Goal: Task Accomplishment & Management: Complete application form

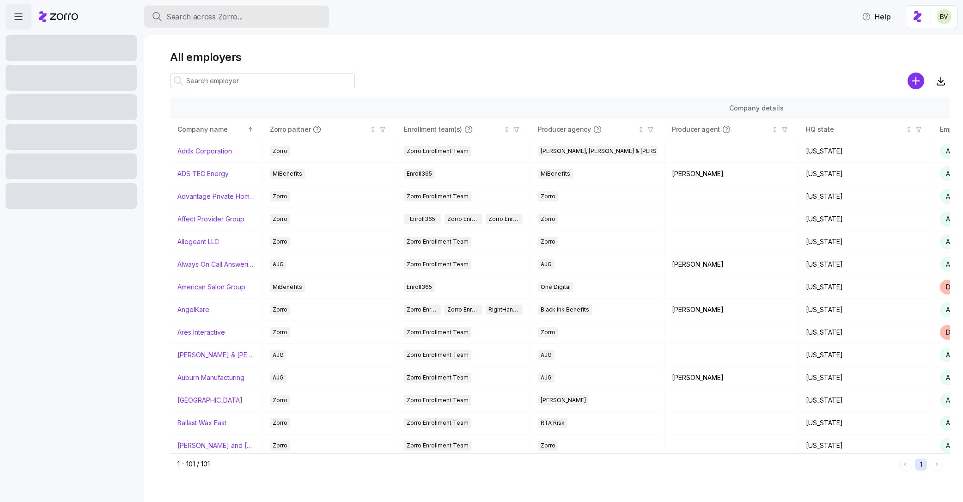
click at [205, 17] on span "Search across Zorro..." at bounding box center [204, 17] width 76 height 12
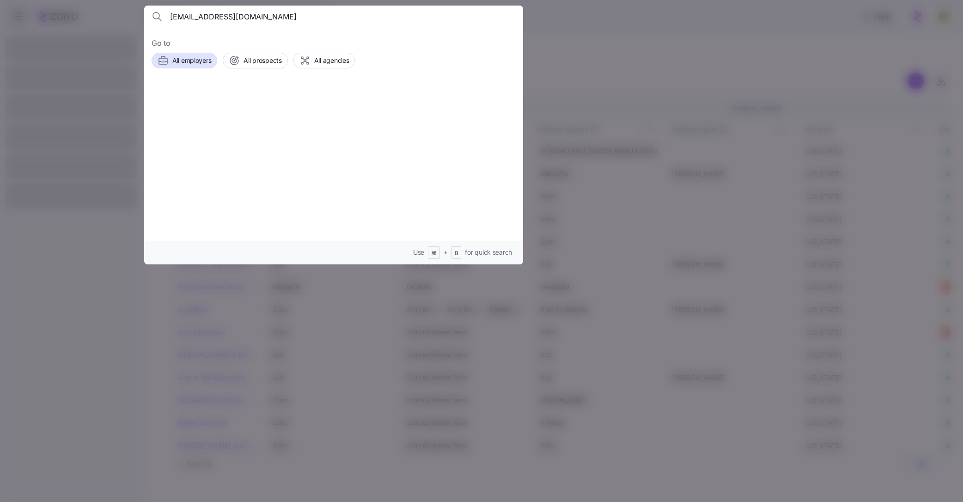
type input "[EMAIL_ADDRESS][DOMAIN_NAME]"
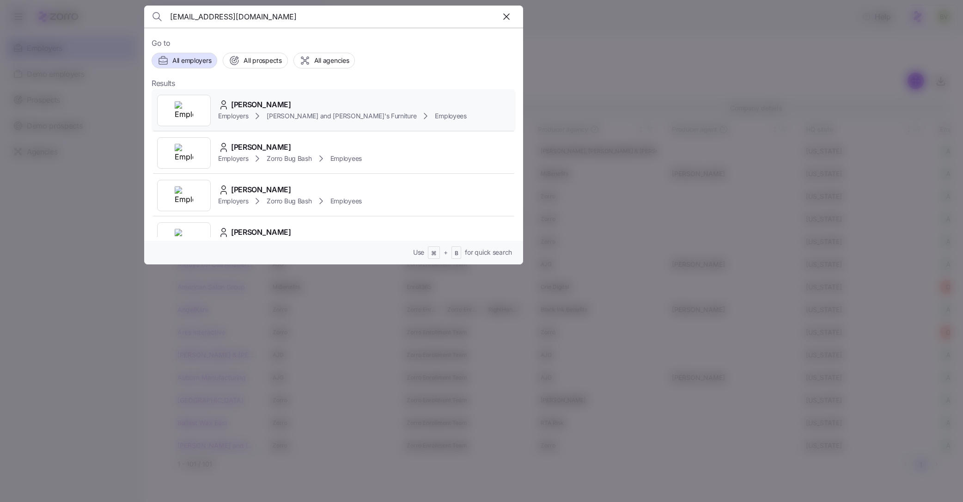
click at [183, 110] on img at bounding box center [184, 110] width 18 height 18
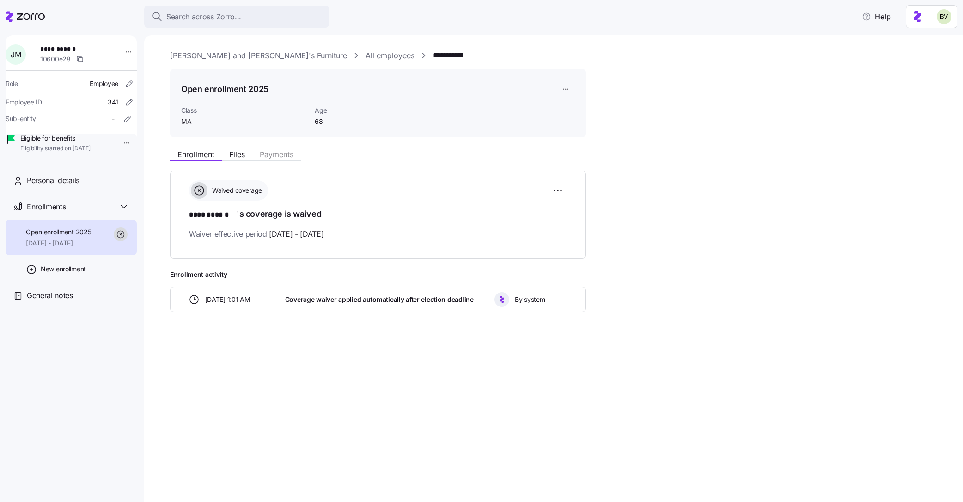
click at [71, 61] on span "10600e28" at bounding box center [55, 59] width 30 height 9
drag, startPoint x: 73, startPoint y: 61, endPoint x: 43, endPoint y: 61, distance: 30.0
click at [43, 61] on div "**********" at bounding box center [77, 55] width 81 height 28
copy span "10600e28"
click at [84, 59] on icon "button" at bounding box center [79, 58] width 7 height 7
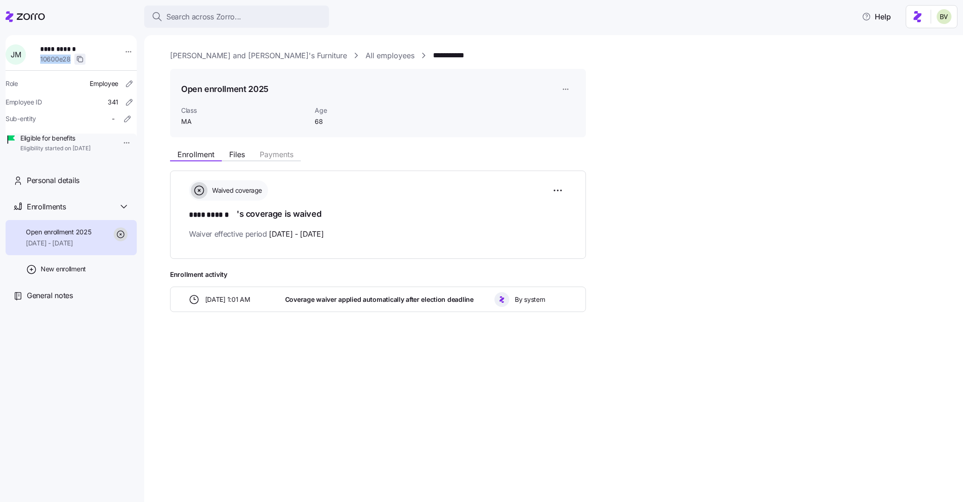
click at [83, 61] on icon "button" at bounding box center [79, 58] width 7 height 7
click at [82, 57] on icon "button" at bounding box center [79, 58] width 7 height 7
click at [248, 16] on div "Search across Zorro..." at bounding box center [237, 17] width 170 height 12
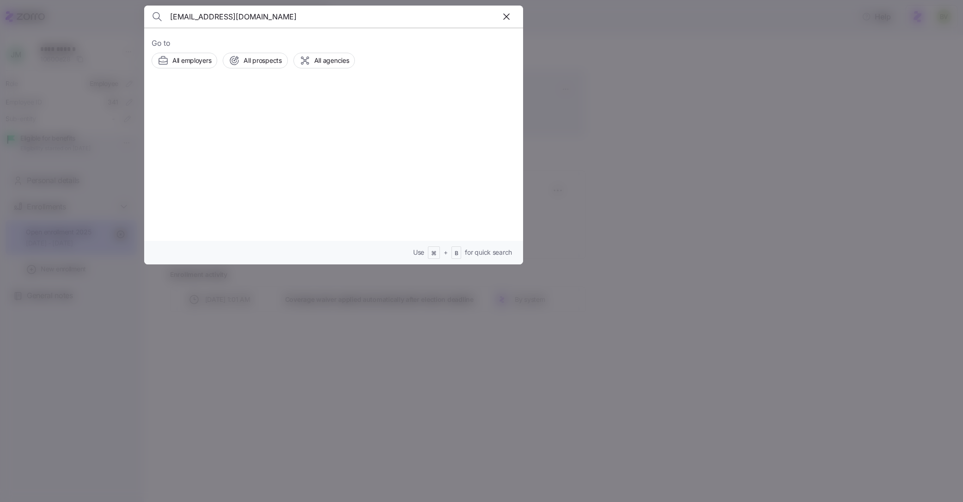
type input "[EMAIL_ADDRESS][DOMAIN_NAME]"
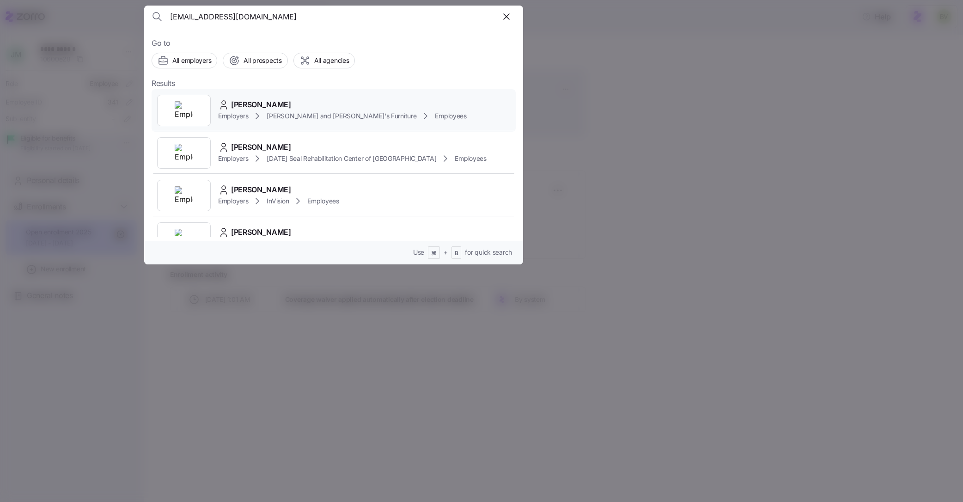
click at [194, 110] on div at bounding box center [184, 110] width 54 height 31
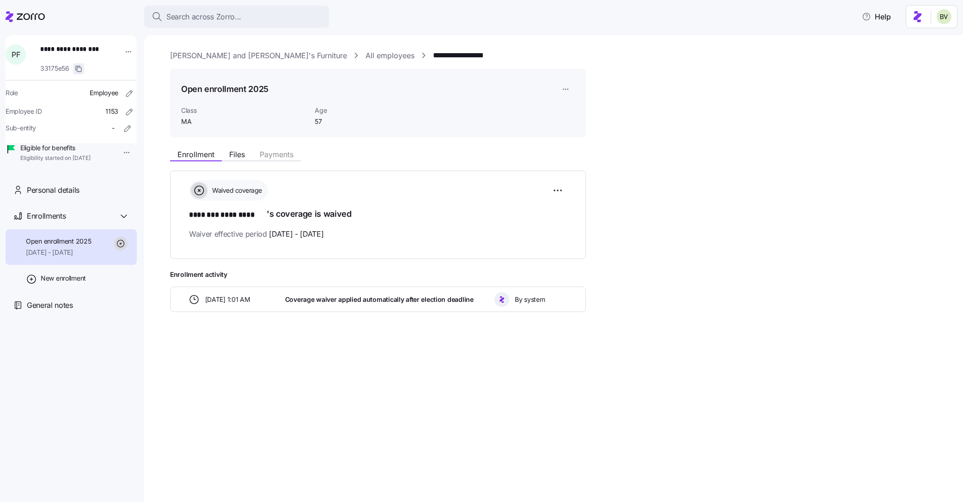
click at [82, 67] on icon "button" at bounding box center [78, 68] width 7 height 7
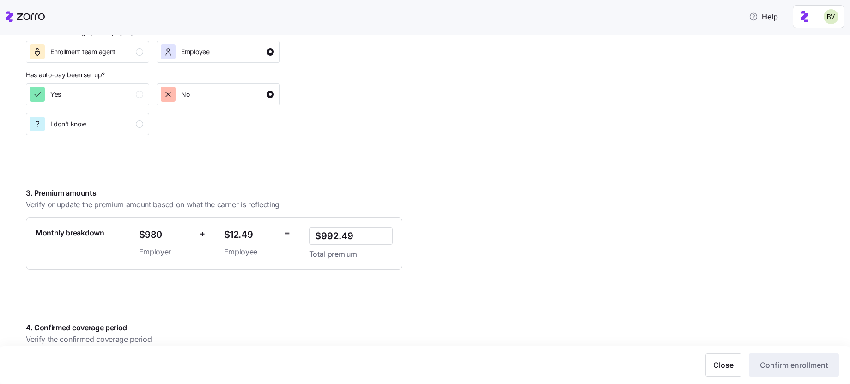
scroll to position [728, 0]
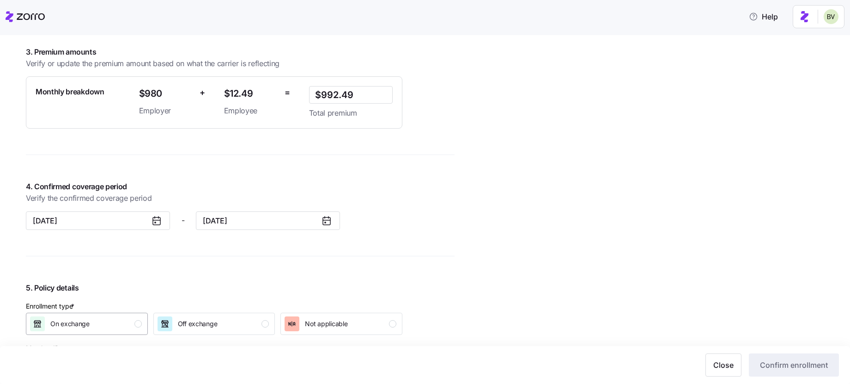
click at [139, 326] on div "button" at bounding box center [137, 323] width 7 height 7
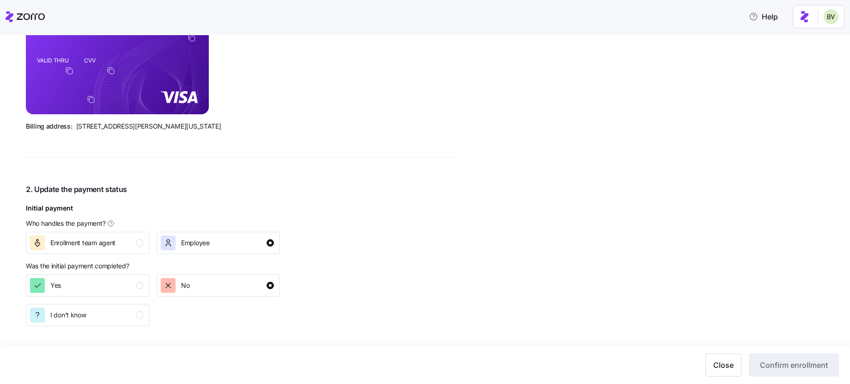
scroll to position [0, 0]
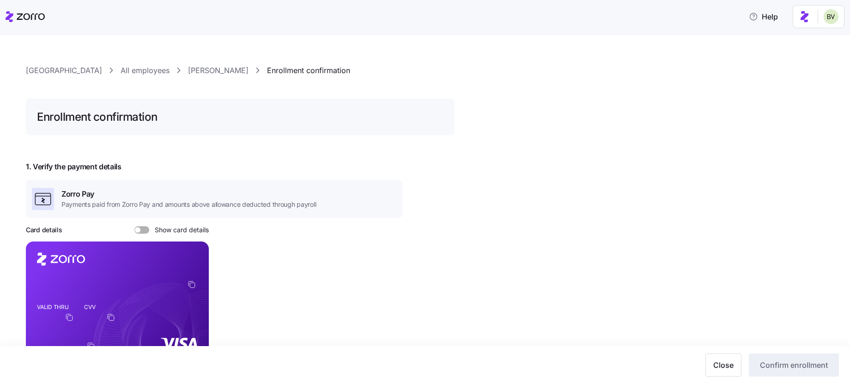
click at [206, 71] on link "Karen Cox" at bounding box center [218, 71] width 61 height 12
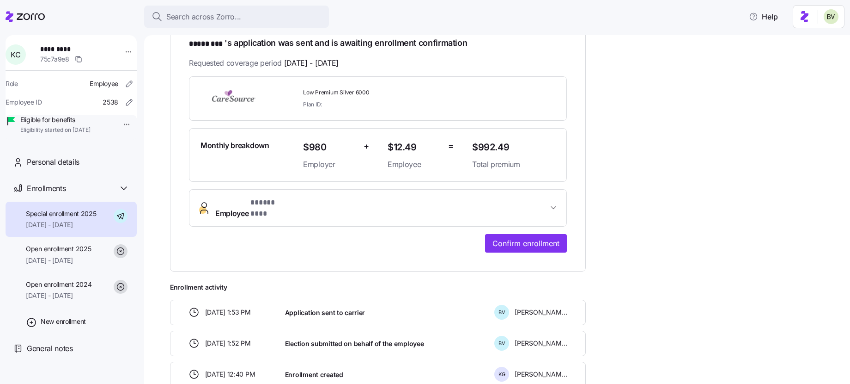
scroll to position [175, 0]
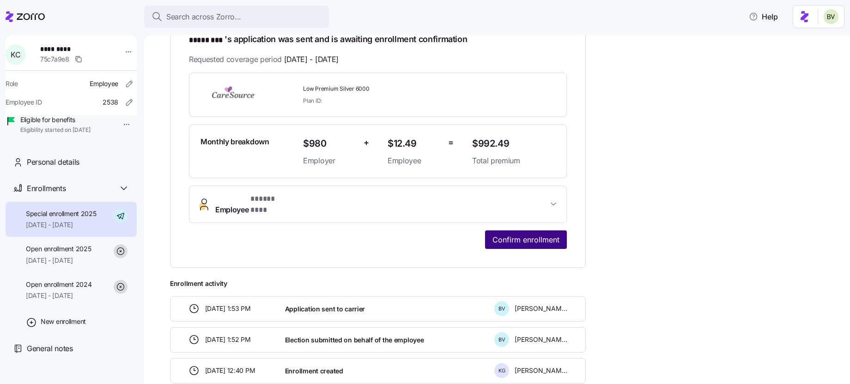
click at [496, 234] on span "Confirm enrollment" at bounding box center [526, 239] width 67 height 11
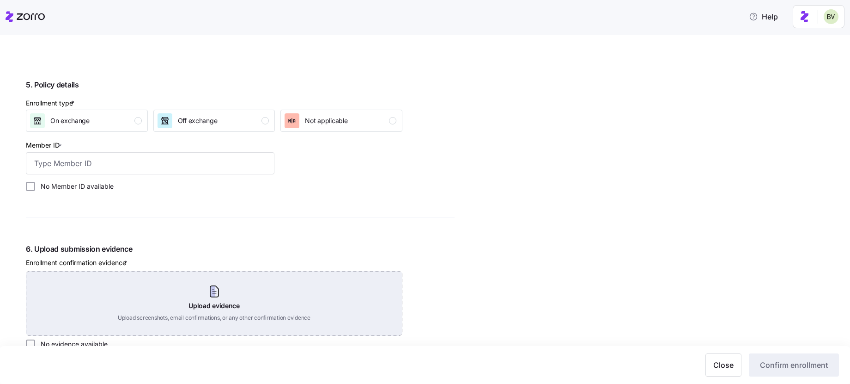
scroll to position [899, 0]
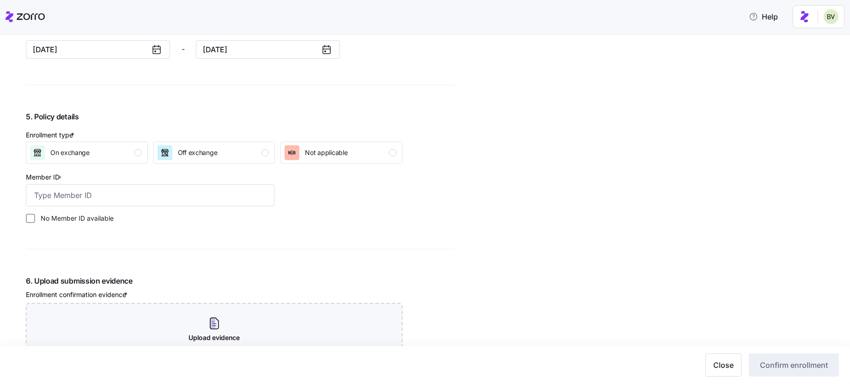
click at [31, 219] on input "No Member ID available" at bounding box center [30, 217] width 9 height 9
checkbox input "true"
click at [87, 155] on span "On exchange" at bounding box center [69, 152] width 39 height 9
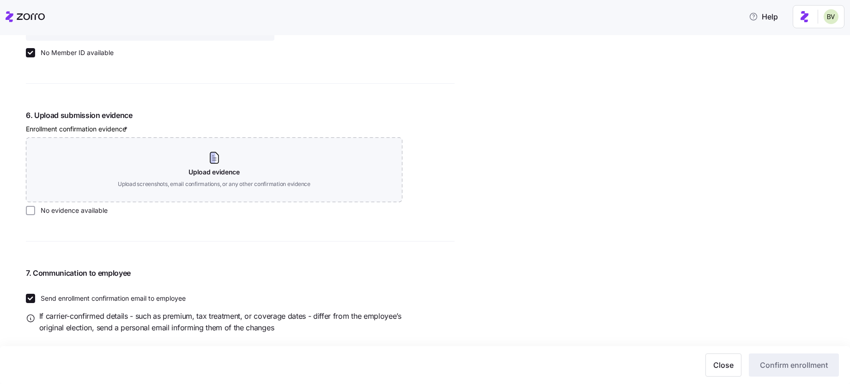
scroll to position [1080, 0]
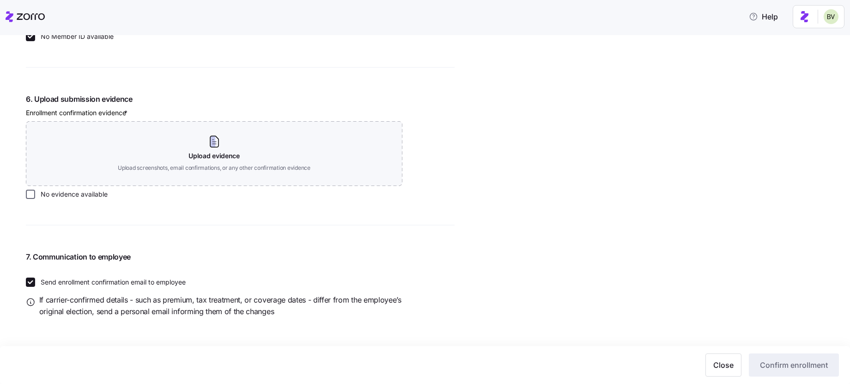
click at [29, 194] on input "No evidence available" at bounding box center [30, 193] width 9 height 9
checkbox input "true"
click at [773, 360] on span "Confirm enrollment" at bounding box center [794, 364] width 68 height 11
checkbox input "false"
